Goal: Information Seeking & Learning: Find specific fact

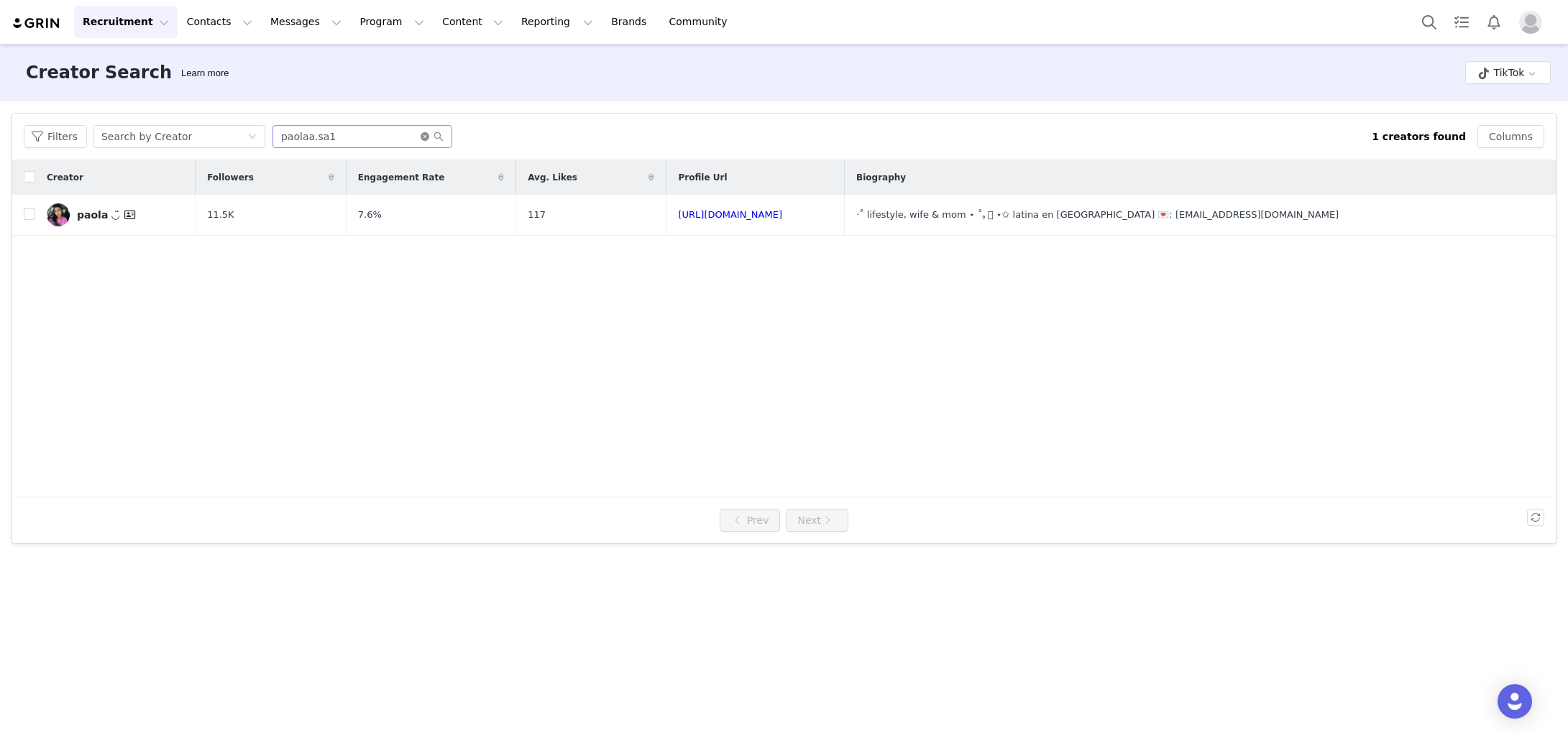
click at [426, 139] on icon "icon: close-circle" at bounding box center [425, 136] width 8 height 8
click at [364, 19] on button "Program Program" at bounding box center [392, 21] width 82 height 32
drag, startPoint x: 286, startPoint y: 19, endPoint x: 282, endPoint y: 26, distance: 8.1
click at [286, 19] on button "Messages Messages" at bounding box center [306, 21] width 89 height 32
click at [275, 85] on p "Inbox" at bounding box center [271, 90] width 27 height 16
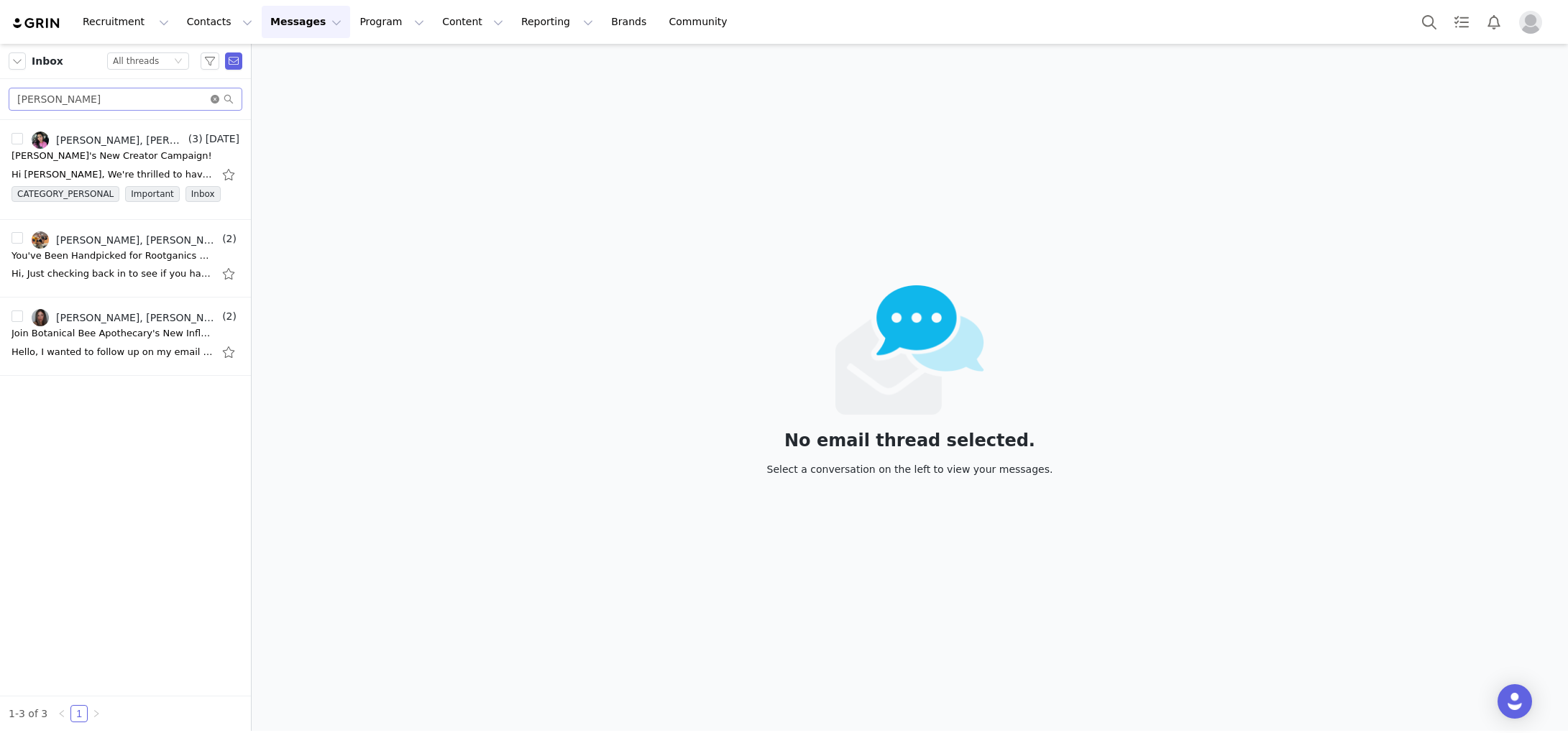
drag, startPoint x: 213, startPoint y: 99, endPoint x: 150, endPoint y: 99, distance: 63.0
click at [212, 99] on icon "icon: close-circle" at bounding box center [215, 99] width 8 height 8
click at [148, 99] on input "text" at bounding box center [125, 99] width 234 height 23
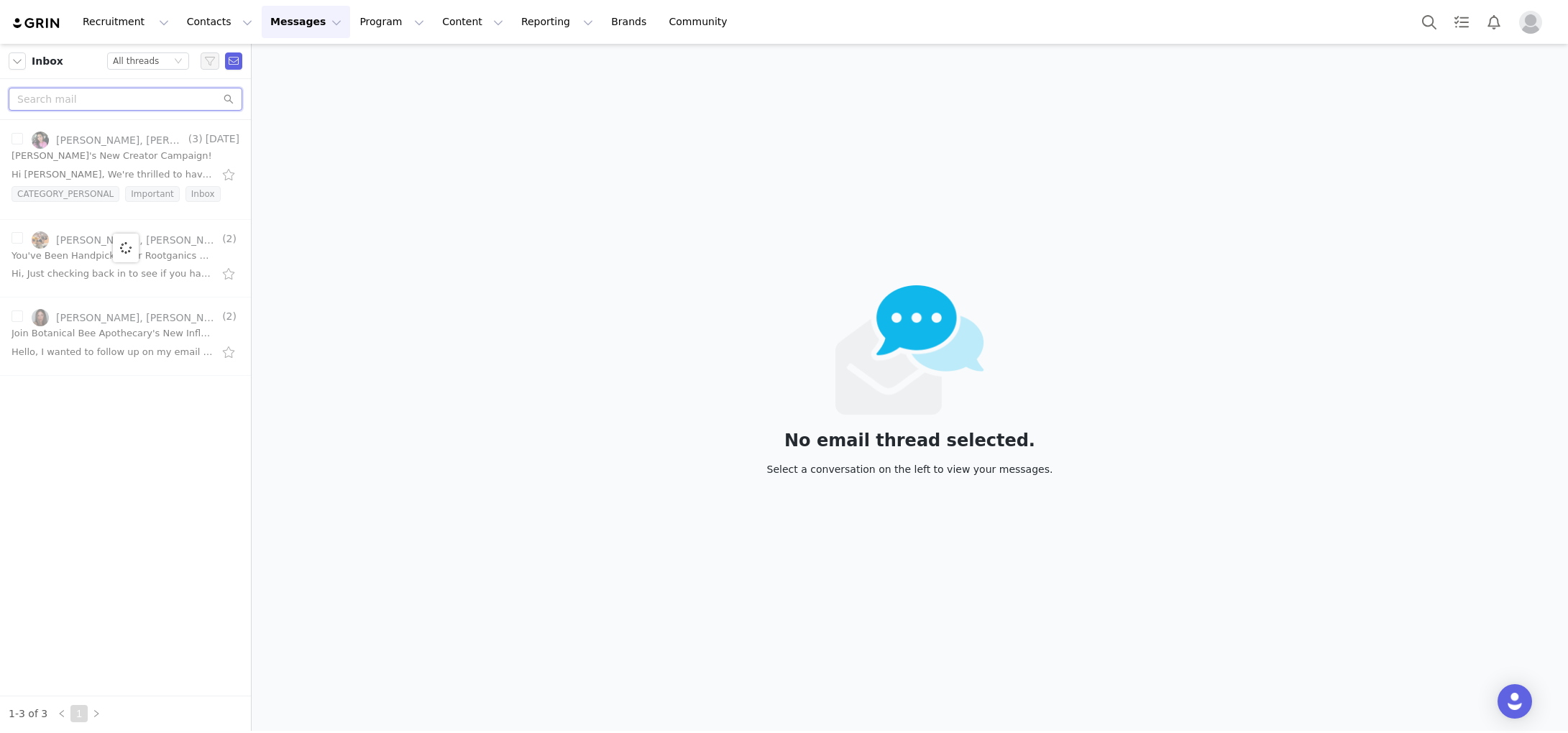
paste input "Sharquetta [PERSON_NAME]"
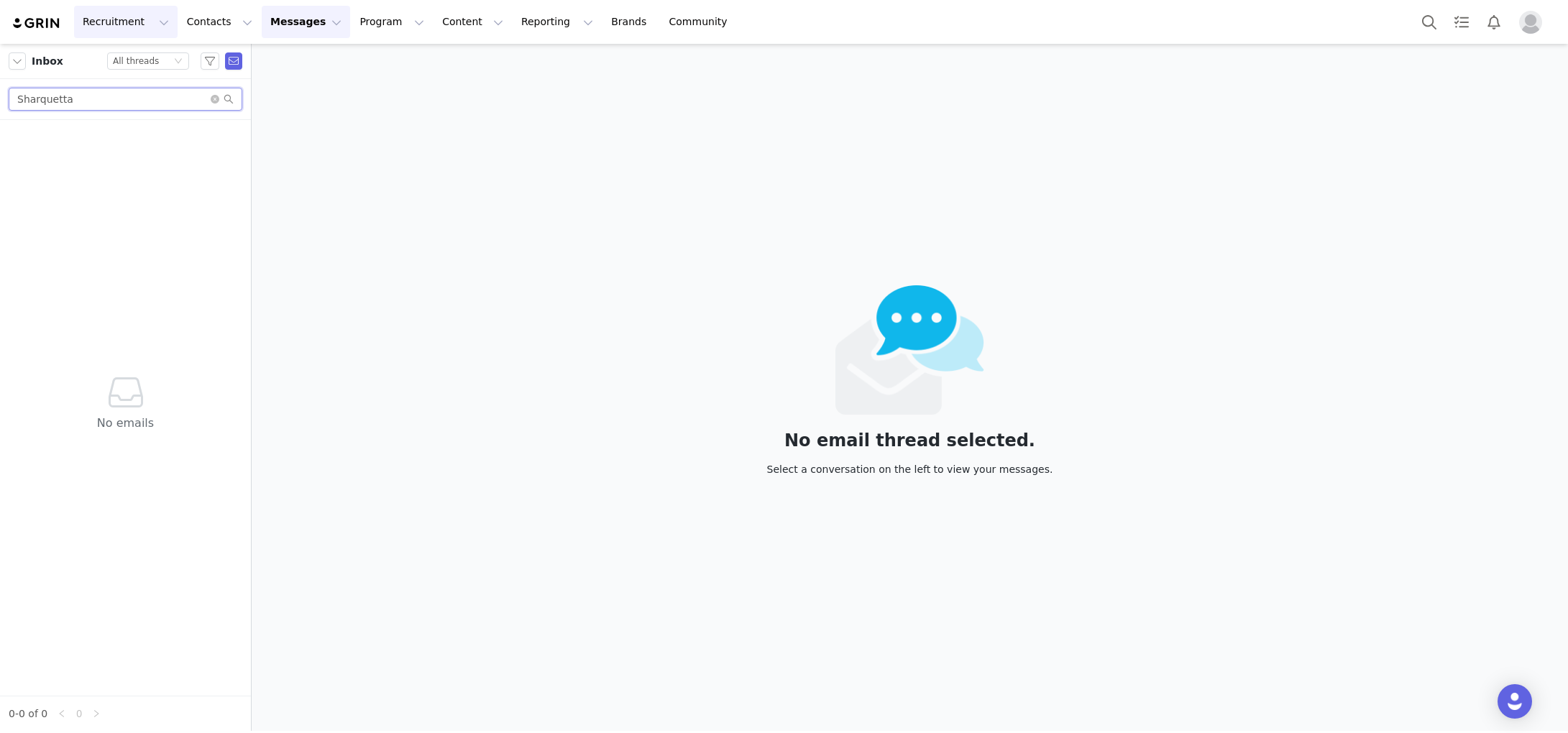
type input "Sharquetta"
click at [216, 103] on span at bounding box center [222, 99] width 23 height 10
drag, startPoint x: 215, startPoint y: 97, endPoint x: 194, endPoint y: 100, distance: 21.2
click at [212, 98] on icon "icon: close-circle" at bounding box center [215, 99] width 8 height 8
click at [177, 102] on input "text" at bounding box center [125, 99] width 234 height 23
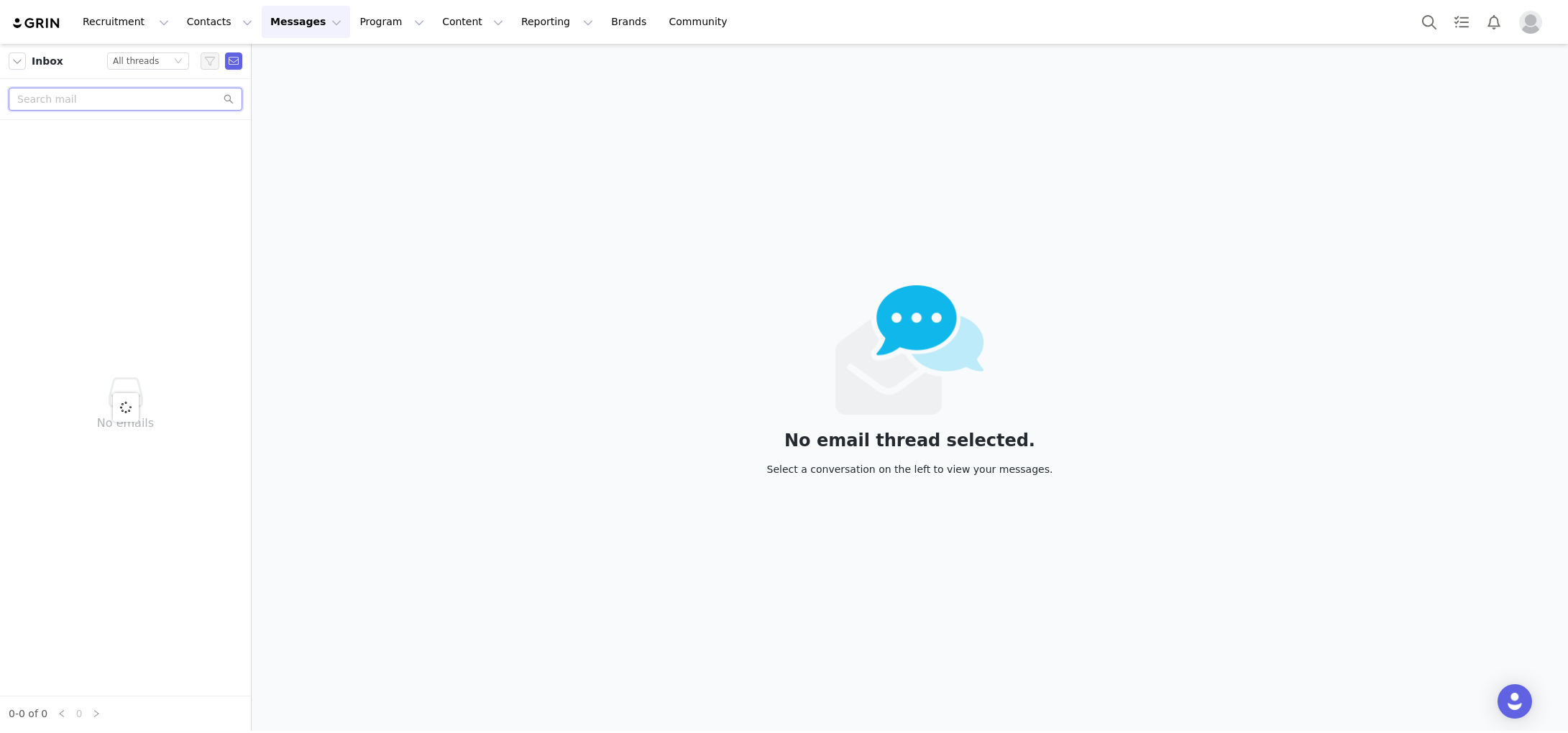
paste input "[EMAIL_ADDRESS][DOMAIN_NAME]"
type input "[EMAIL_ADDRESS][DOMAIN_NAME]"
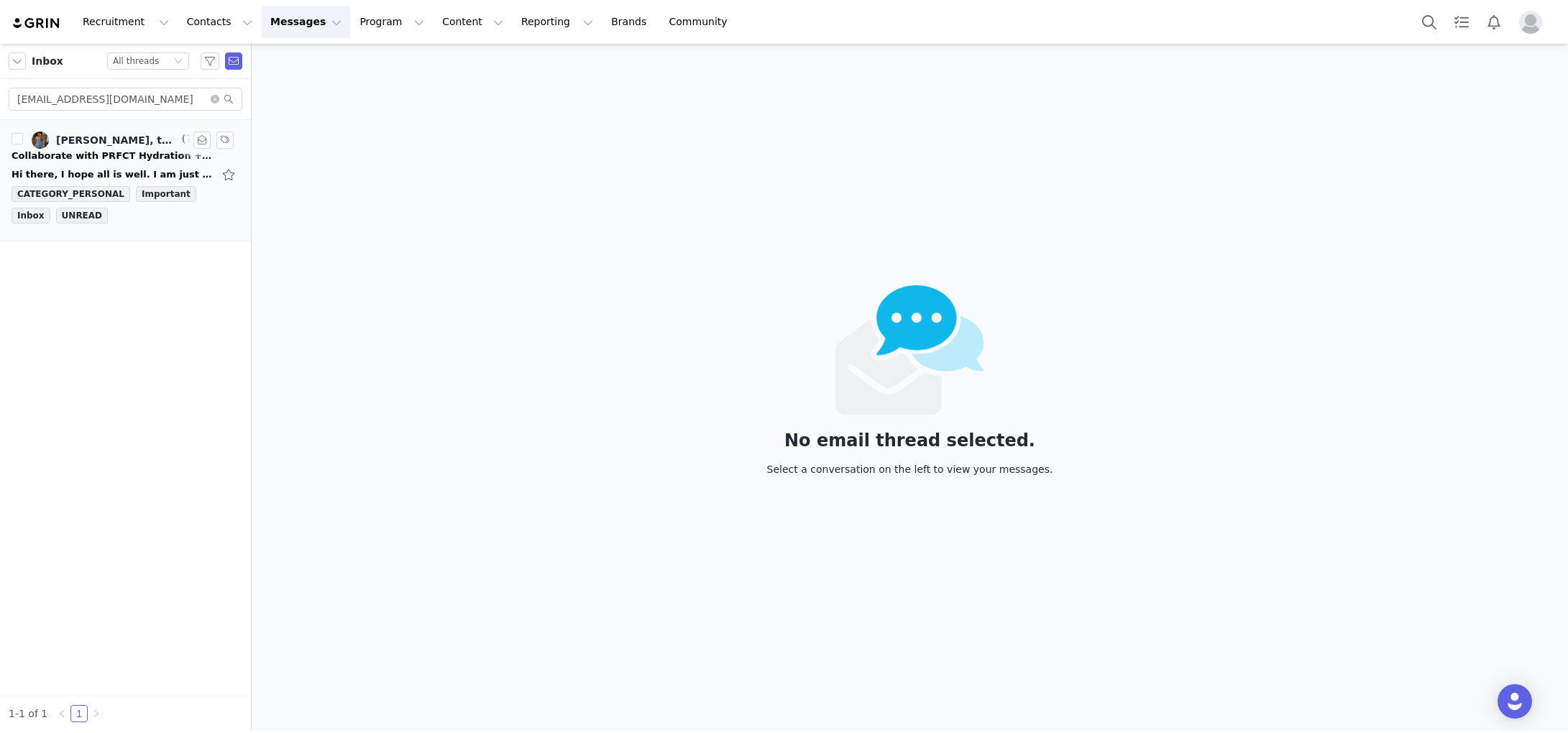
click at [112, 157] on div "Collaborate with PRFCT Hydration + Unlock lifetime earnings" at bounding box center [112, 156] width 201 height 15
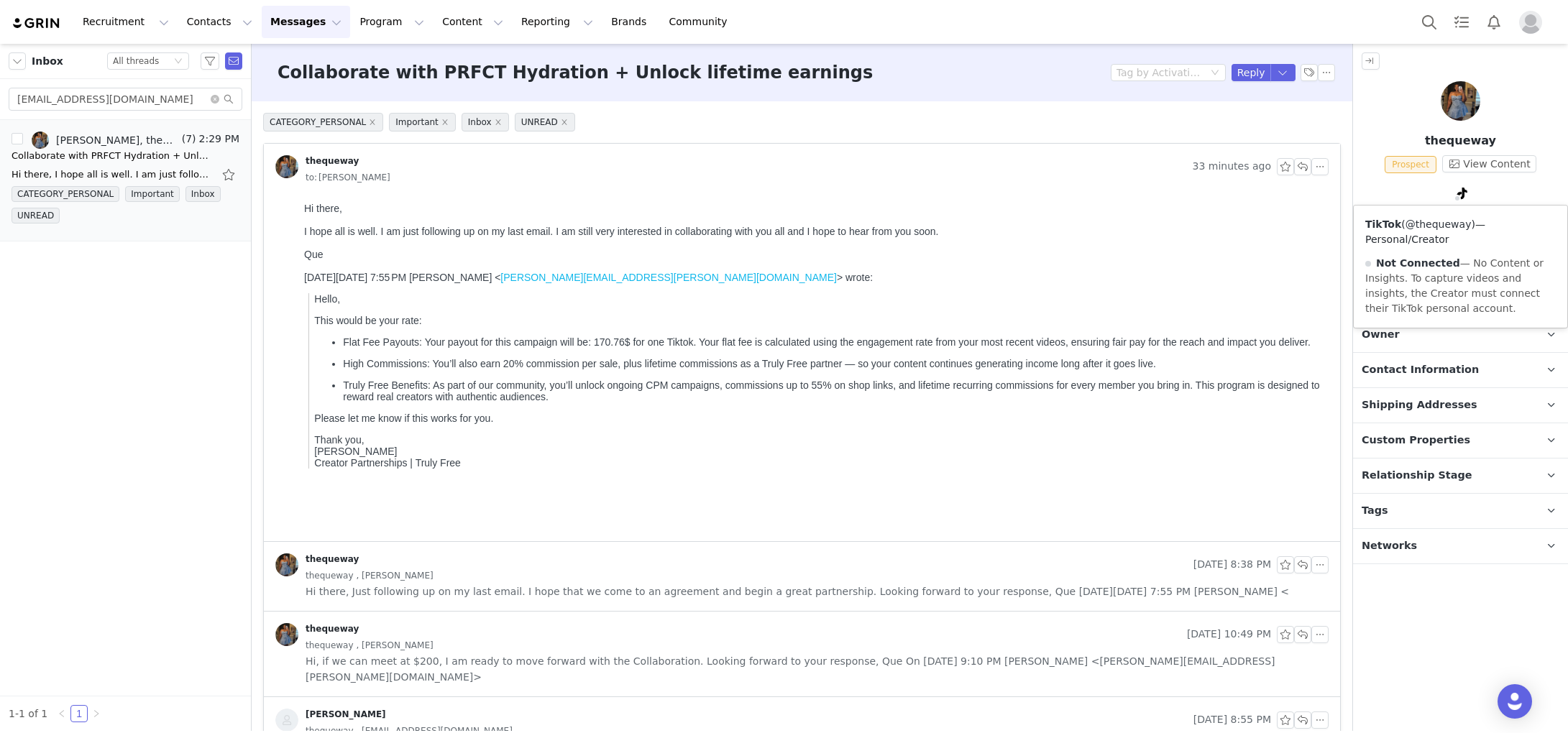
click at [1452, 223] on link "@thequeway" at bounding box center [1438, 224] width 66 height 12
click at [86, 15] on button "Recruitment Recruitment" at bounding box center [125, 21] width 103 height 32
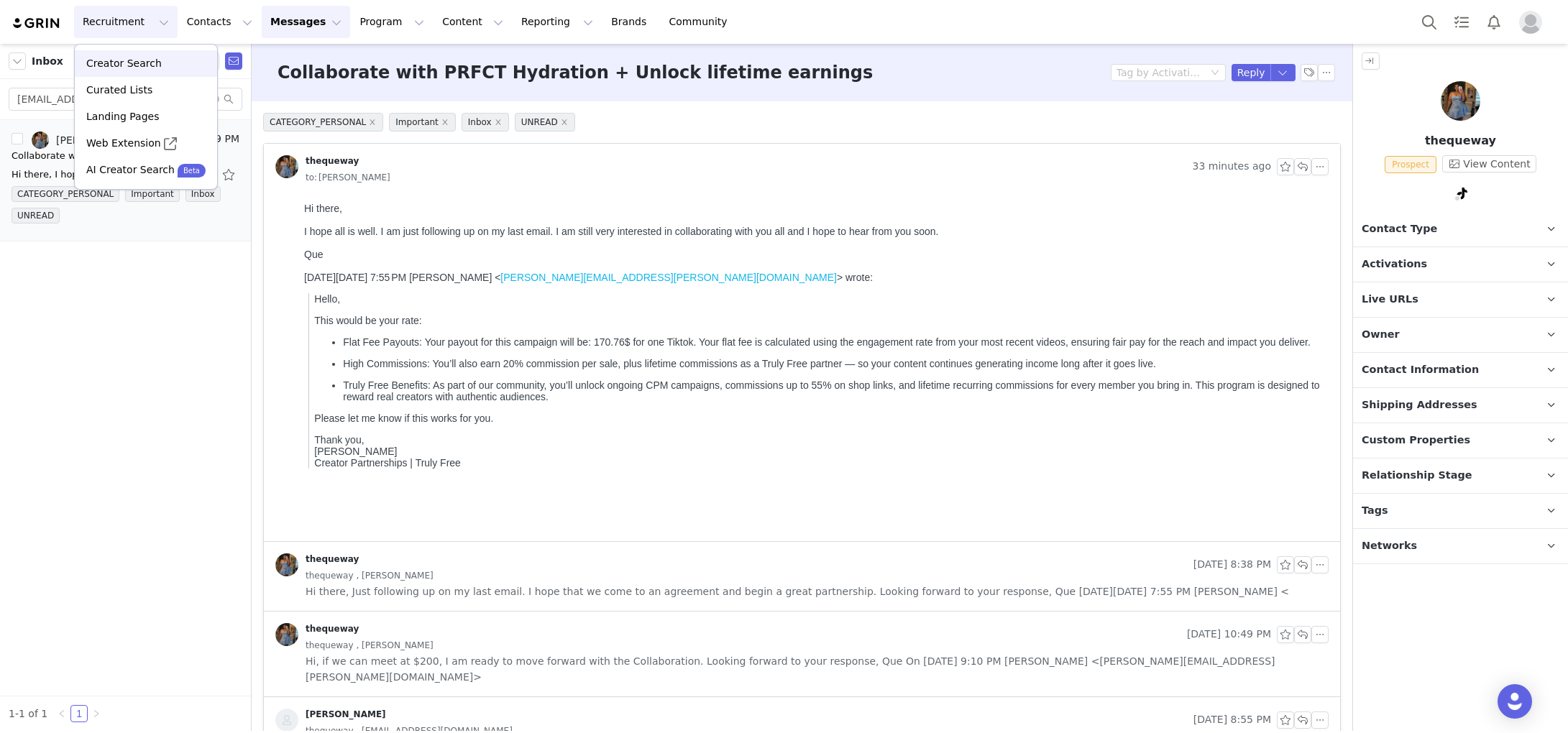
click at [116, 62] on p "Creator Search" at bounding box center [123, 63] width 76 height 16
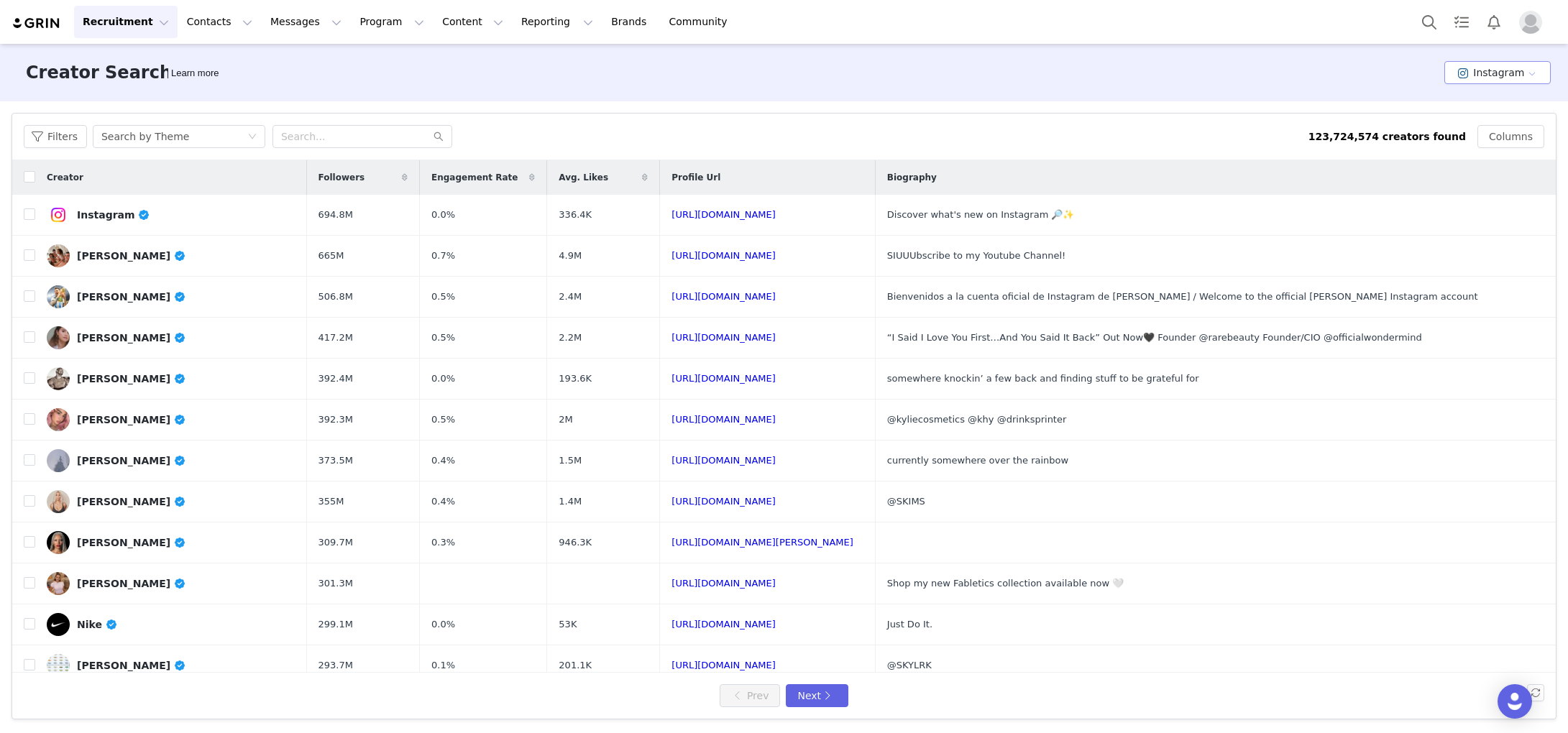
click at [1502, 76] on button "Instagram" at bounding box center [1498, 72] width 107 height 23
click at [1479, 116] on li "TikTok" at bounding box center [1500, 125] width 101 height 24
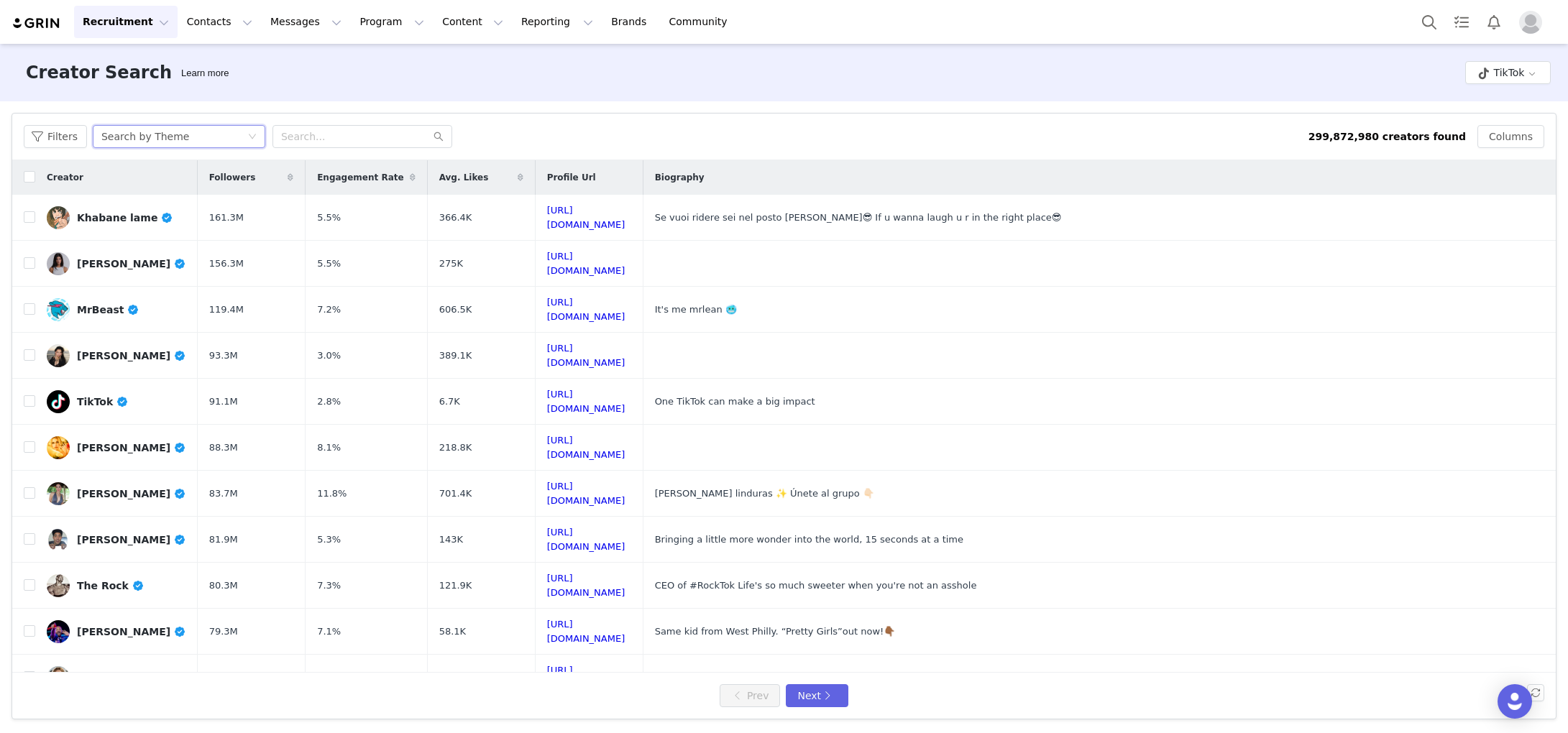
click at [178, 137] on div "Search by Theme" at bounding box center [145, 137] width 88 height 22
click at [186, 191] on li "Search by Creator" at bounding box center [180, 188] width 180 height 23
click at [316, 134] on input "text" at bounding box center [362, 136] width 180 height 23
paste input "thequeway"
type input "thequeway"
